Goal: Find specific page/section: Find specific page/section

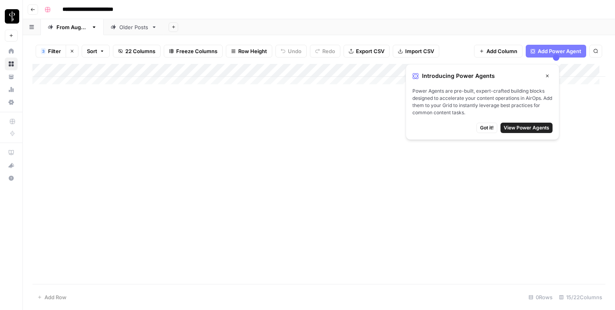
click at [486, 128] on span "Got it!" at bounding box center [487, 127] width 14 height 7
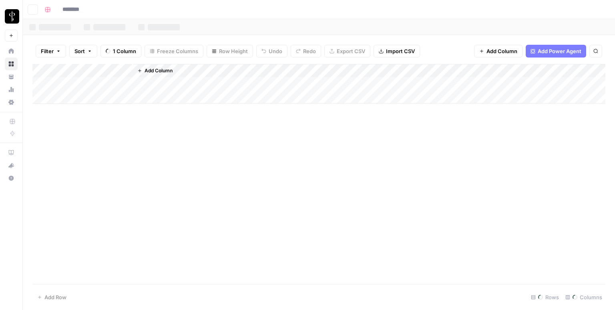
type input "**********"
